Goal: Transaction & Acquisition: Purchase product/service

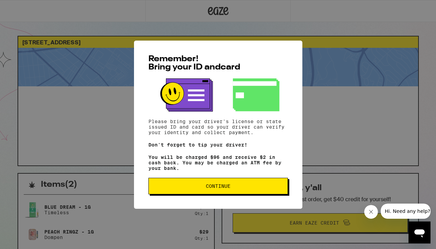
click at [214, 188] on span "Continue" at bounding box center [218, 185] width 25 height 5
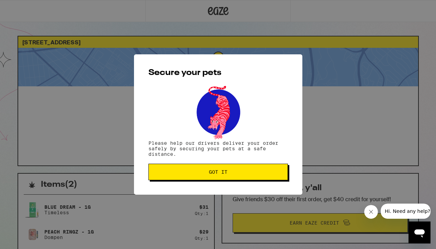
click at [211, 174] on span "Got it" at bounding box center [218, 171] width 19 height 5
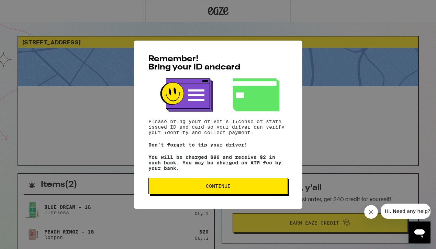
click at [201, 186] on span "Continue" at bounding box center [218, 185] width 128 height 5
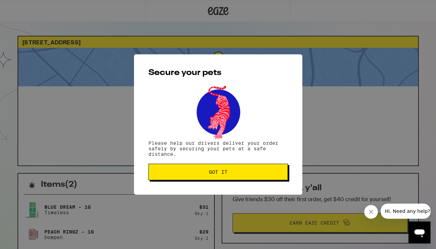
click at [200, 177] on button "Got it" at bounding box center [217, 171] width 139 height 16
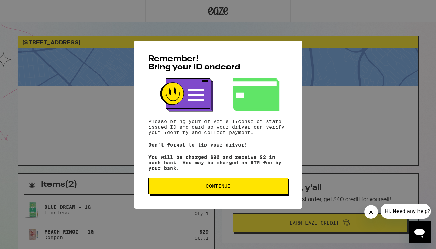
click at [167, 188] on span "Continue" at bounding box center [218, 185] width 128 height 5
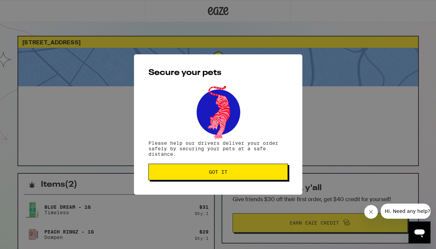
click at [170, 174] on span "Got it" at bounding box center [218, 171] width 128 height 5
